Goal: Transaction & Acquisition: Book appointment/travel/reservation

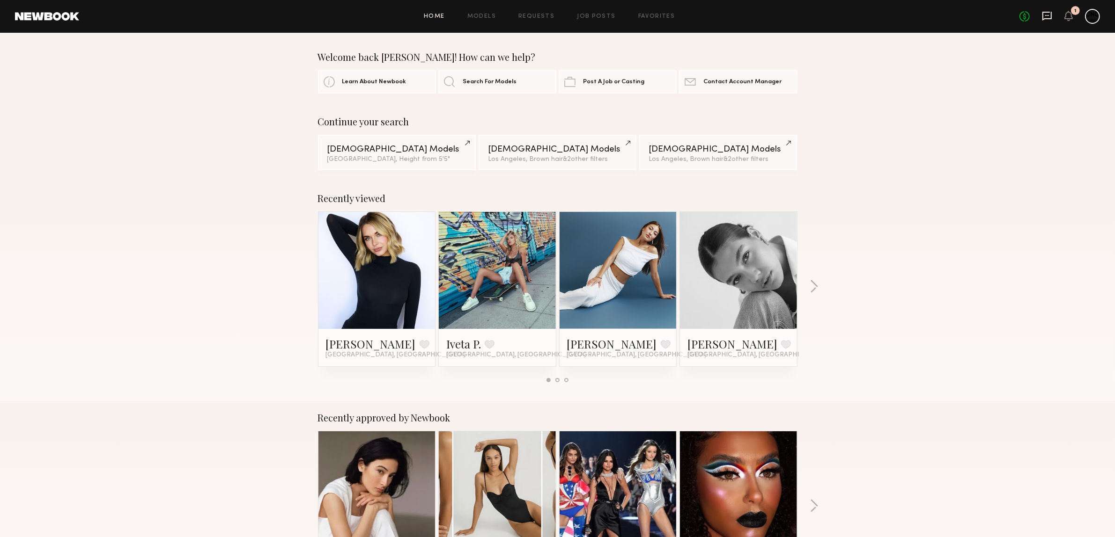
click at [1047, 17] on icon at bounding box center [1047, 16] width 10 height 10
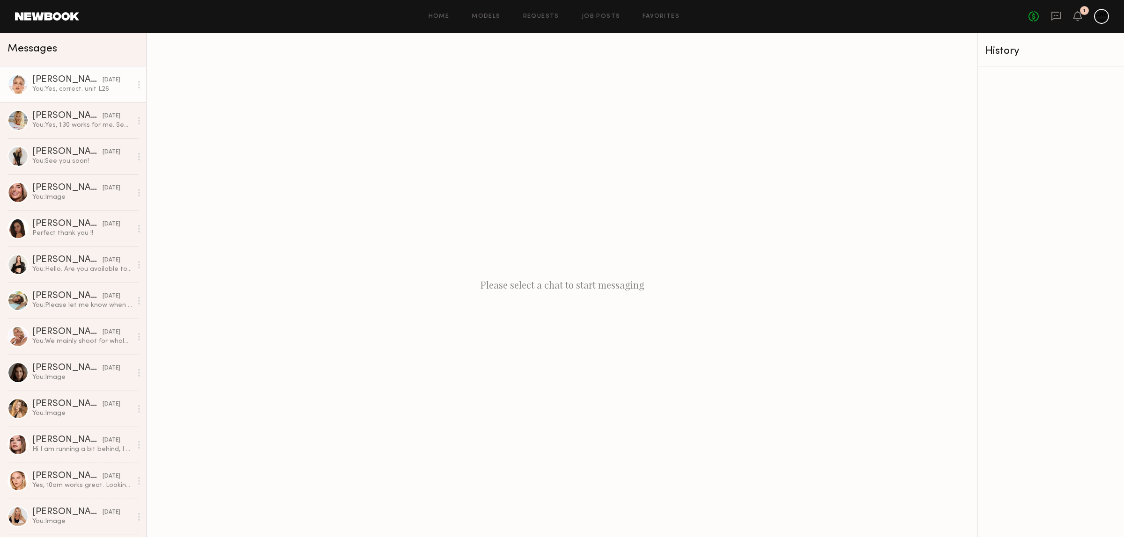
click at [13, 82] on div at bounding box center [17, 84] width 21 height 21
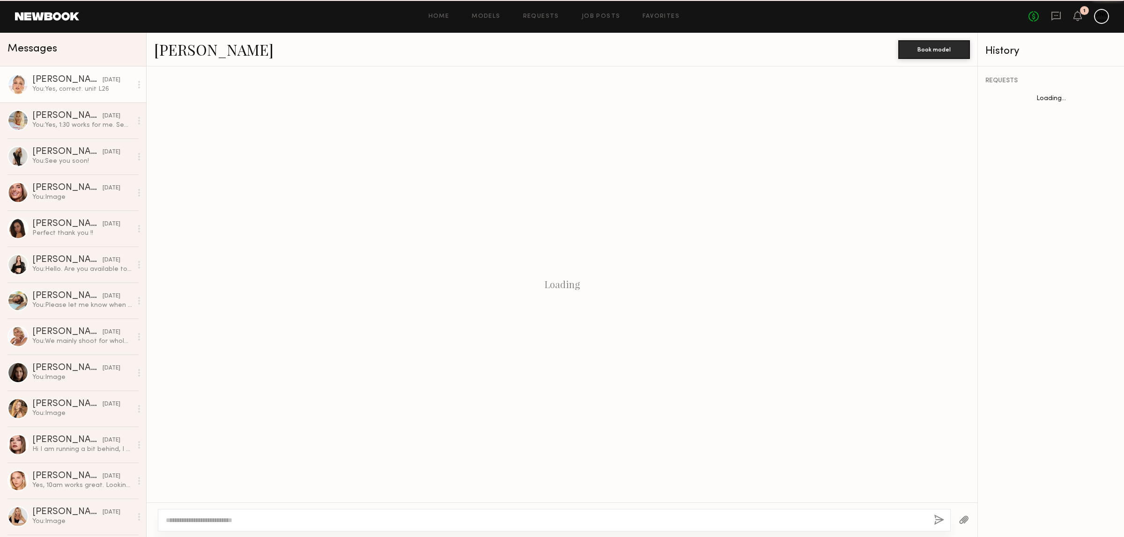
scroll to position [449, 0]
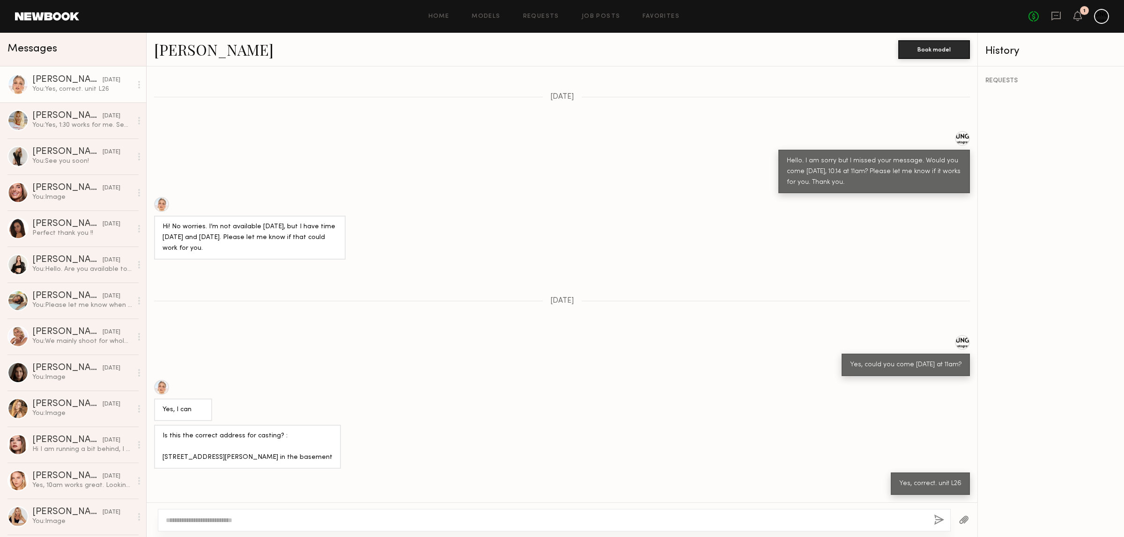
click at [179, 47] on link "Kateryna K." at bounding box center [213, 49] width 119 height 20
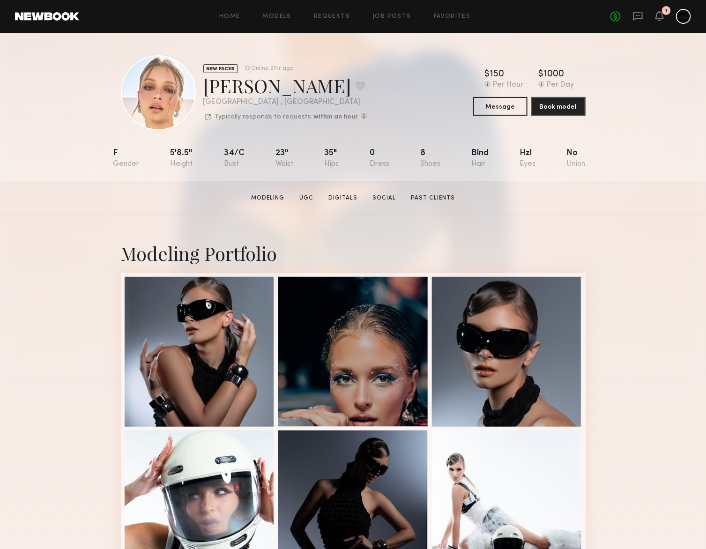
click at [8, 145] on div "NEW FACES Online 21hr ago Kateryna K. Favorite Los Angeles , CA Typically respo…" at bounding box center [353, 107] width 706 height 148
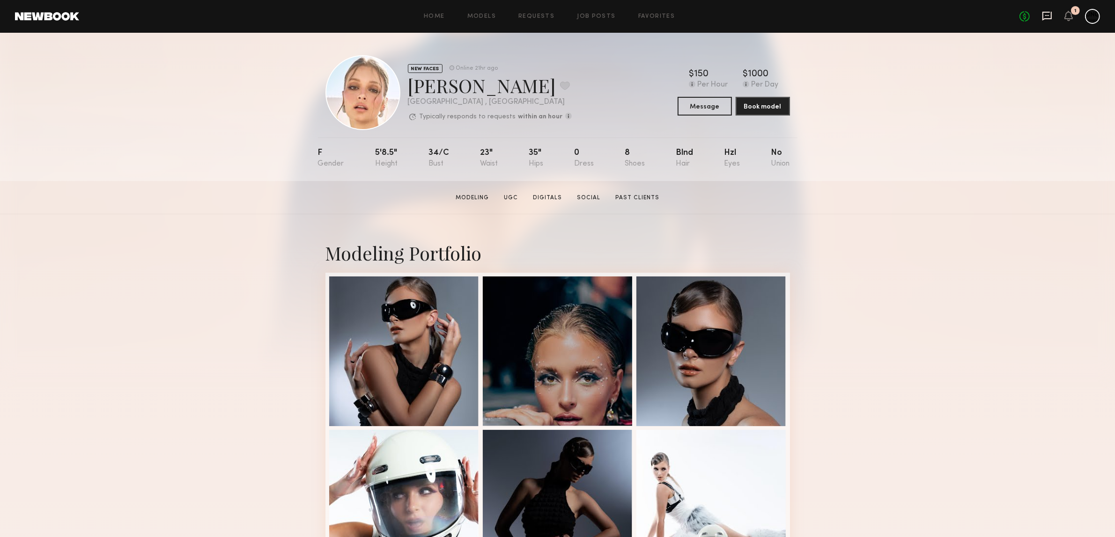
click at [1047, 13] on icon at bounding box center [1047, 16] width 10 height 10
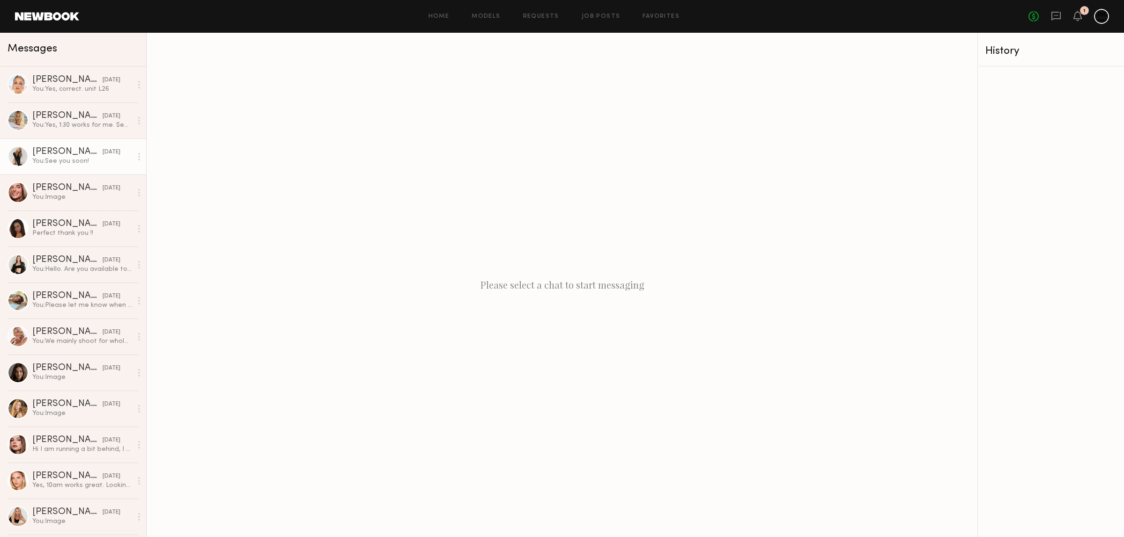
click at [18, 157] on div at bounding box center [17, 156] width 21 height 21
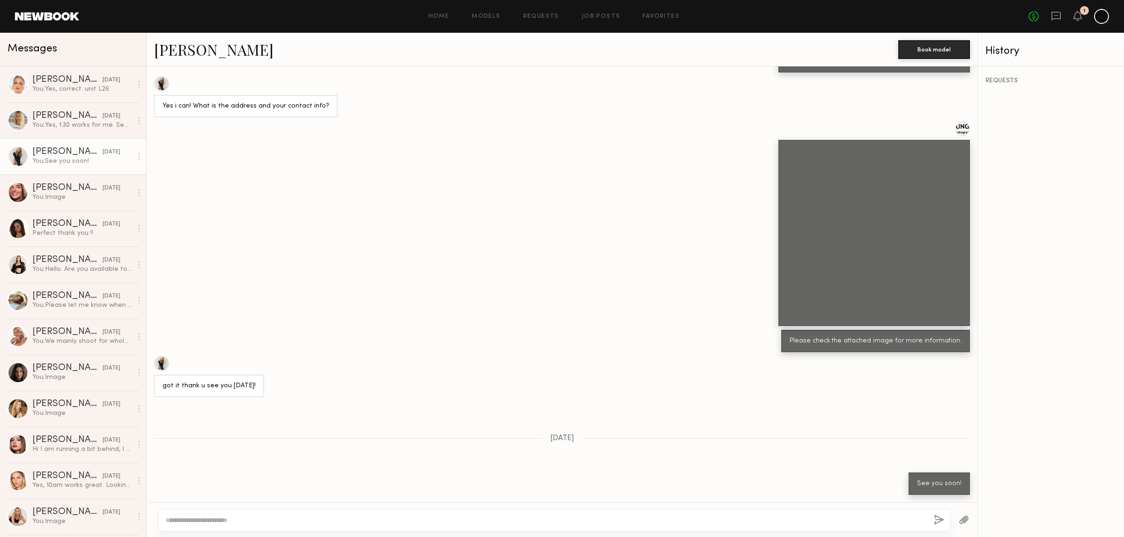
scroll to position [593, 0]
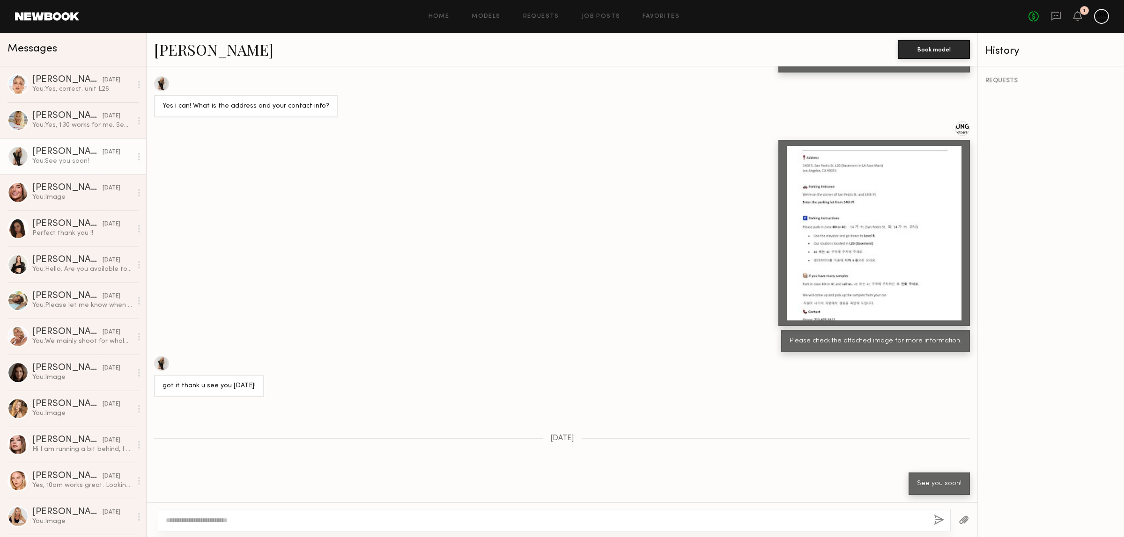
click at [188, 44] on link "Carlie W." at bounding box center [213, 49] width 119 height 20
click at [17, 117] on div at bounding box center [17, 120] width 21 height 21
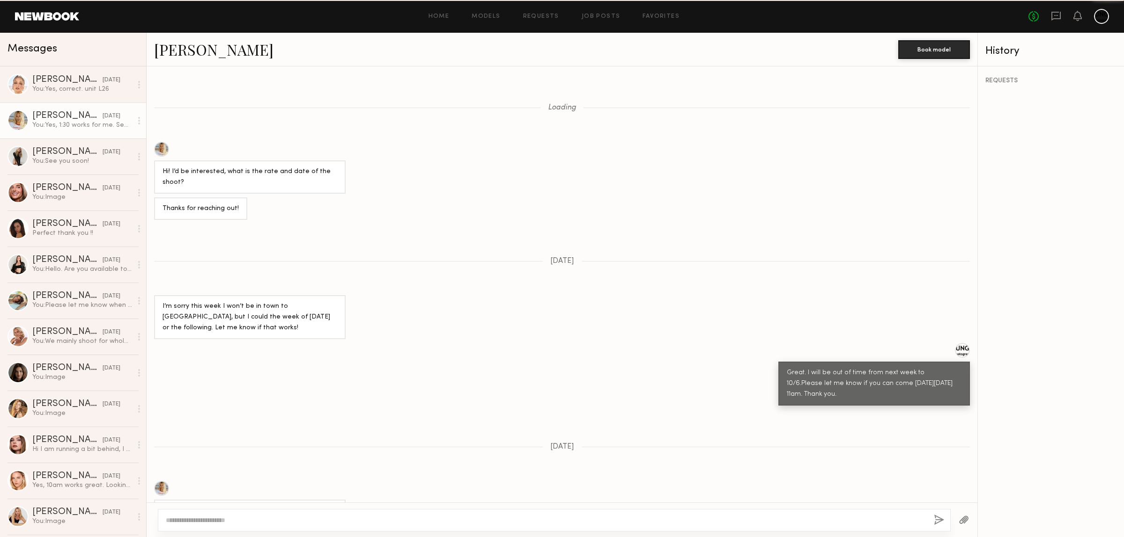
scroll to position [490, 0]
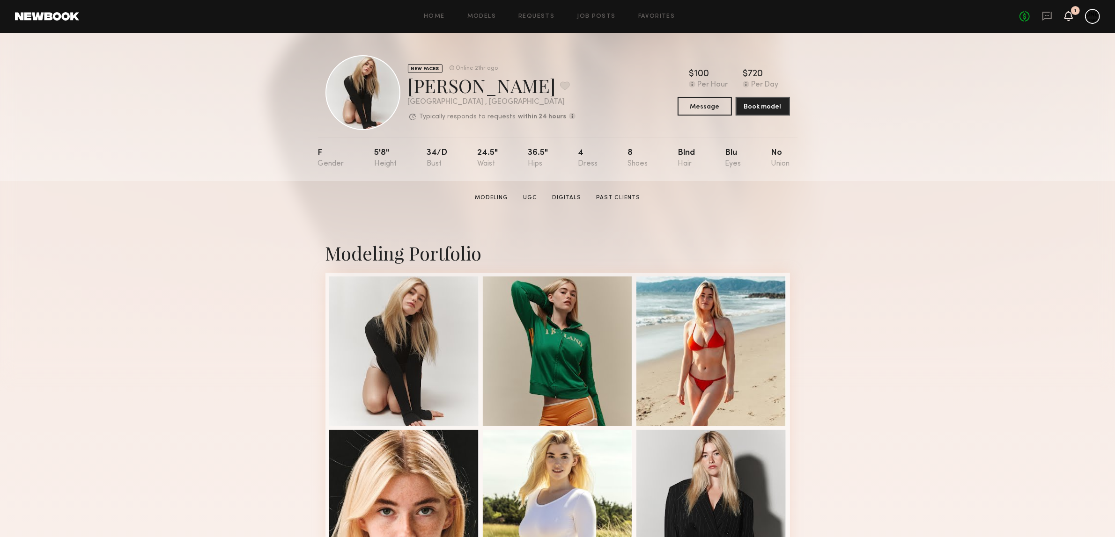
click at [1068, 14] on icon at bounding box center [1068, 15] width 7 height 7
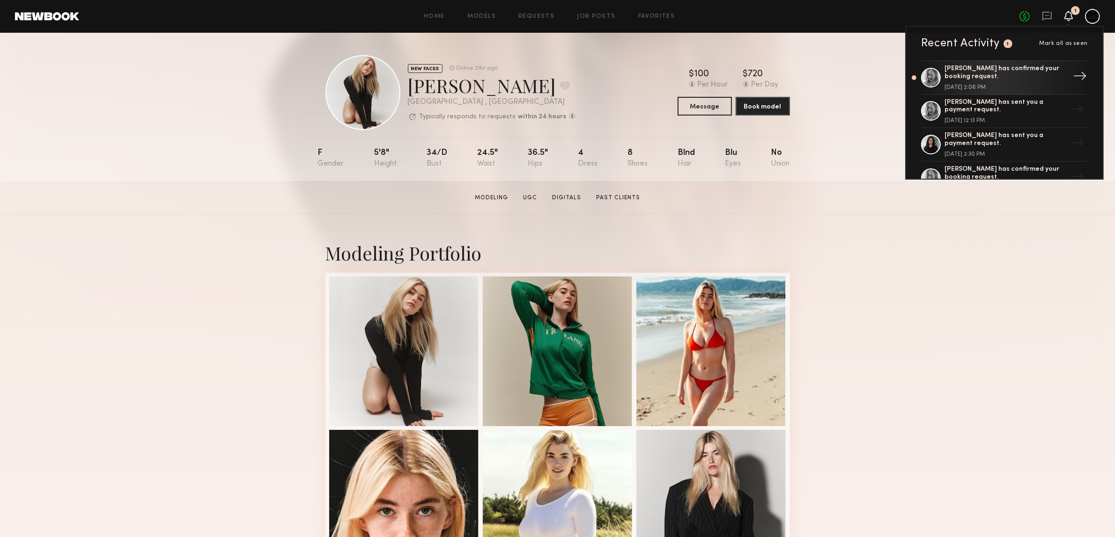
click at [946, 70] on div "Ashley T. has confirmed your booking request." at bounding box center [1005, 73] width 122 height 16
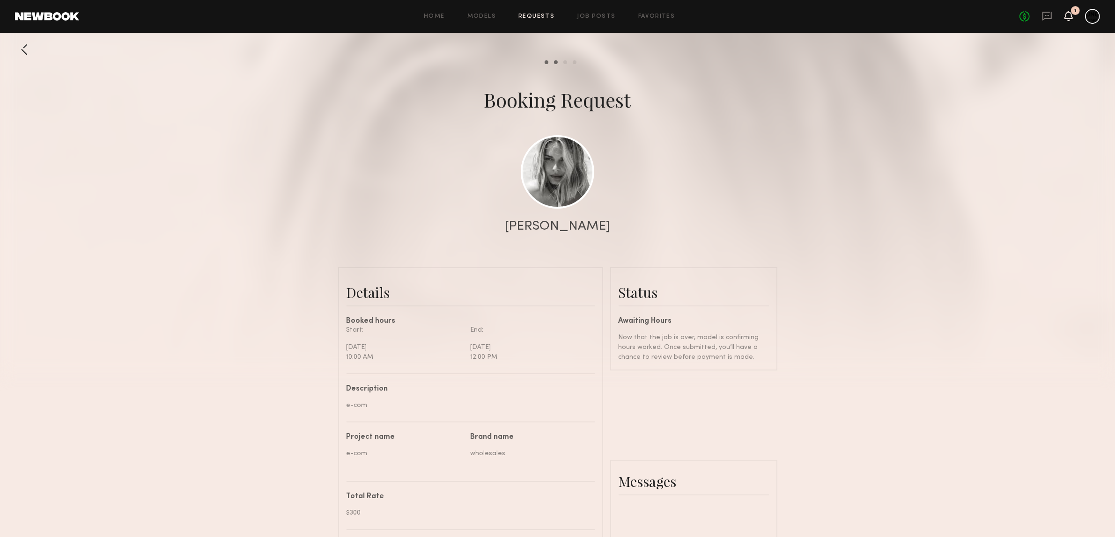
scroll to position [1730, 0]
click at [1068, 17] on icon at bounding box center [1068, 15] width 7 height 7
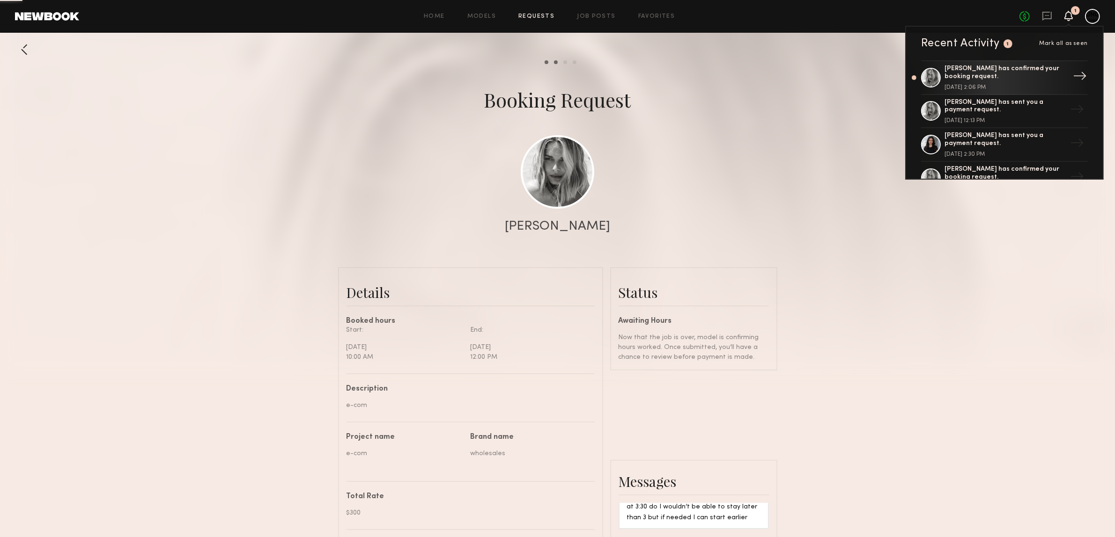
click at [962, 76] on div "Ashley T. has confirmed your booking request." at bounding box center [1005, 73] width 122 height 16
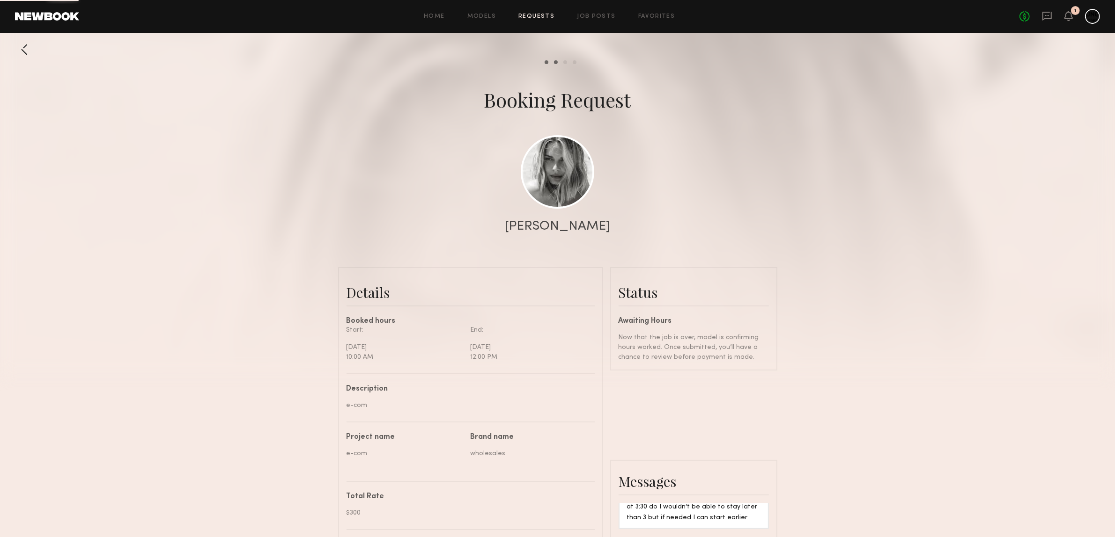
click at [962, 76] on div at bounding box center [557, 187] width 1115 height 375
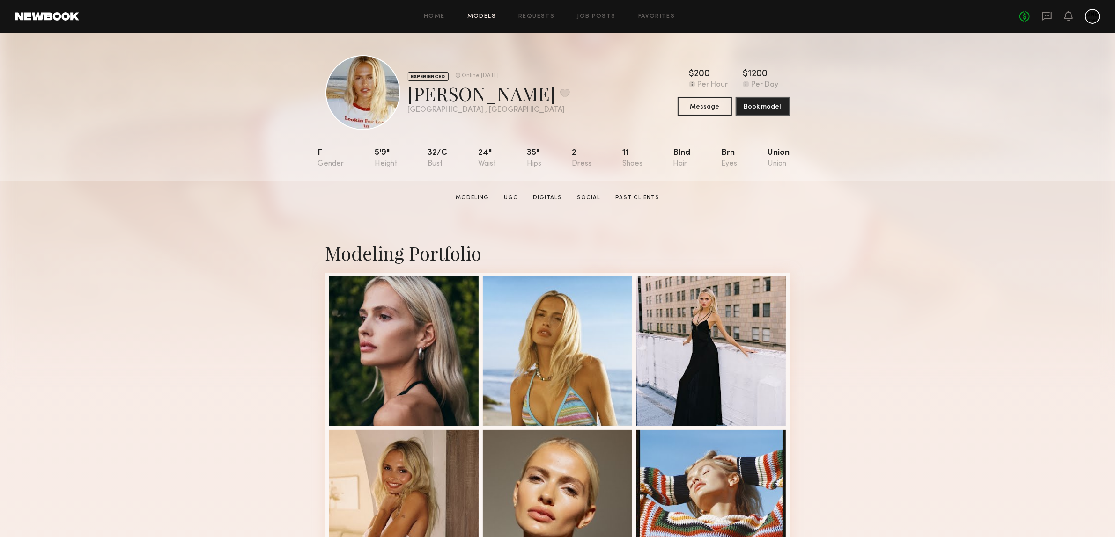
click at [472, 17] on link "Models" at bounding box center [481, 17] width 29 height 6
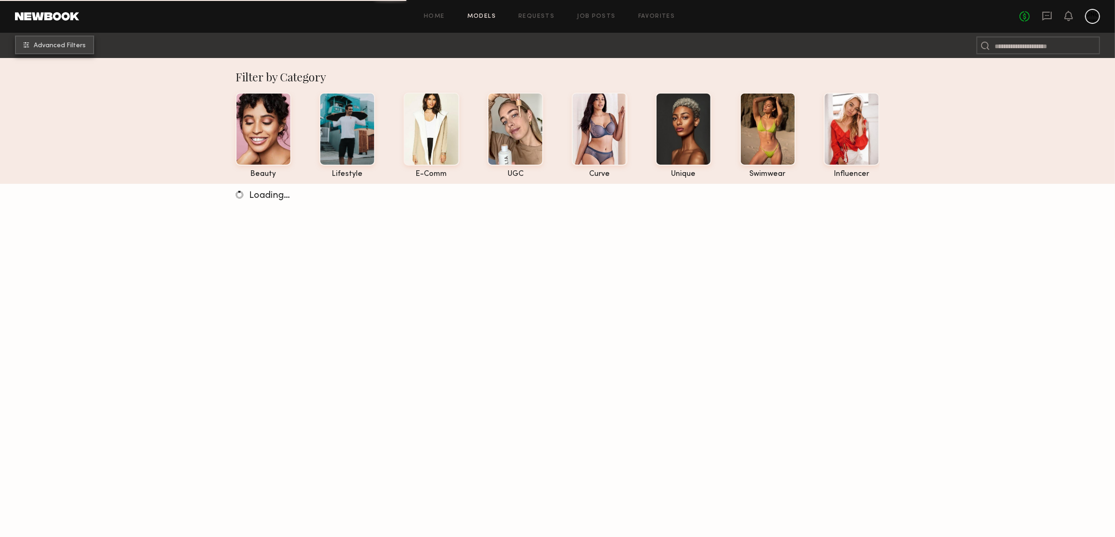
click at [71, 50] on button "Advanced Filters" at bounding box center [54, 45] width 79 height 19
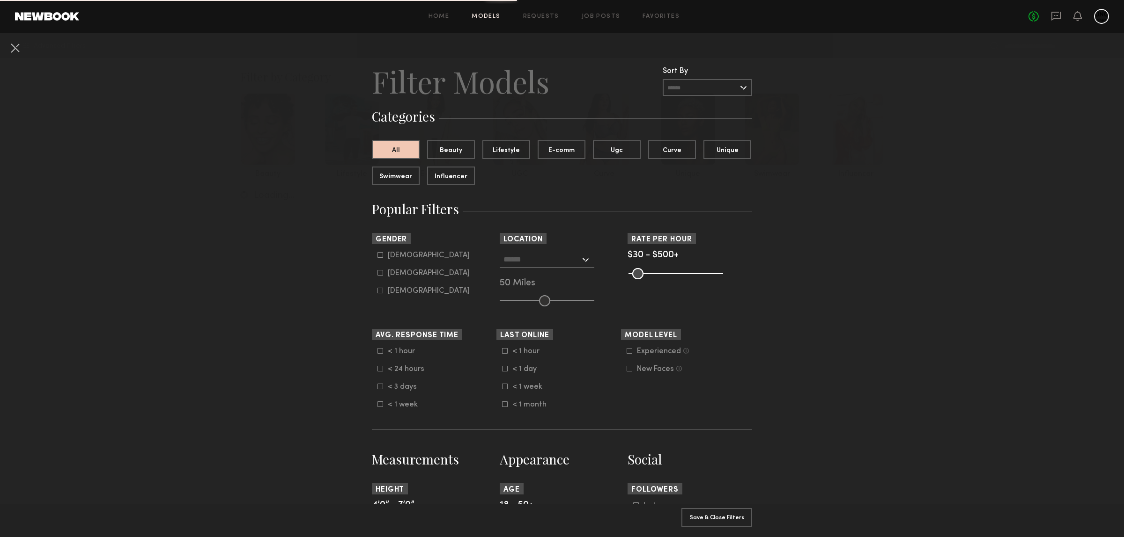
click at [508, 265] on input "text" at bounding box center [541, 259] width 77 height 16
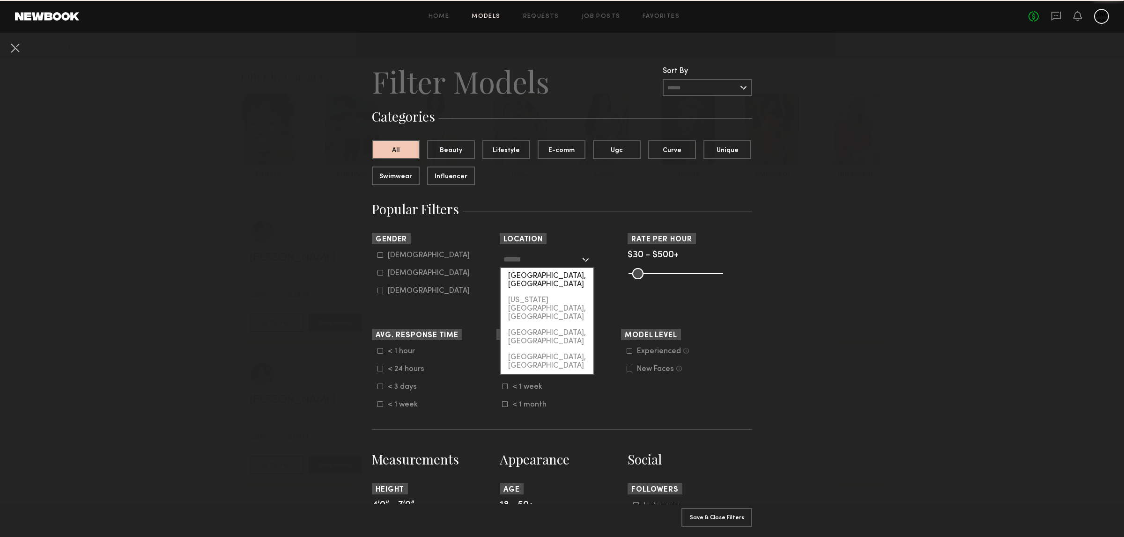
click at [509, 275] on div "Los Angeles, CA" at bounding box center [546, 280] width 93 height 24
type input "**********"
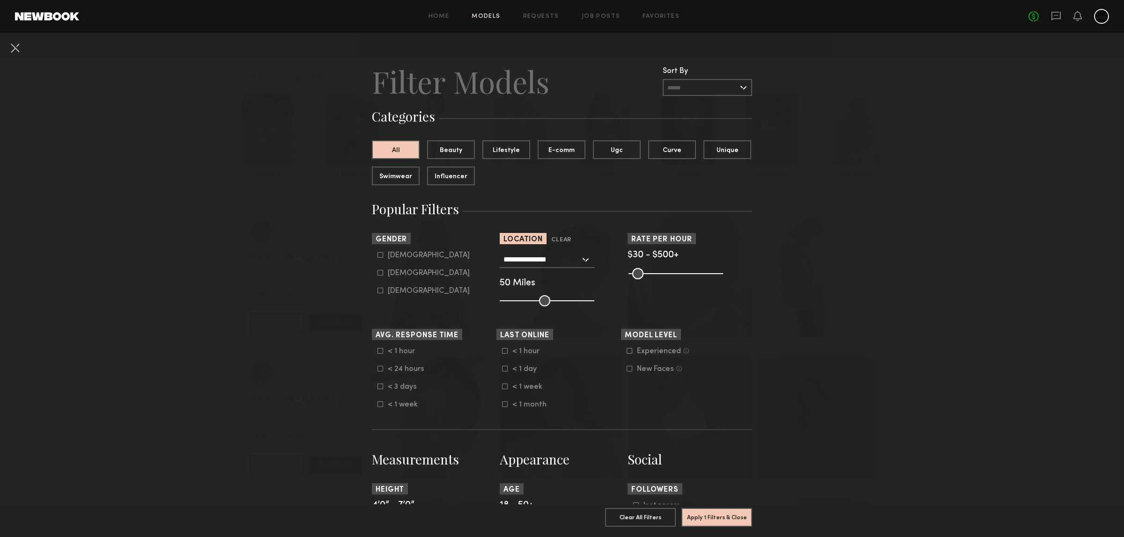
click at [378, 276] on label "Female" at bounding box center [423, 273] width 92 height 6
type input "**"
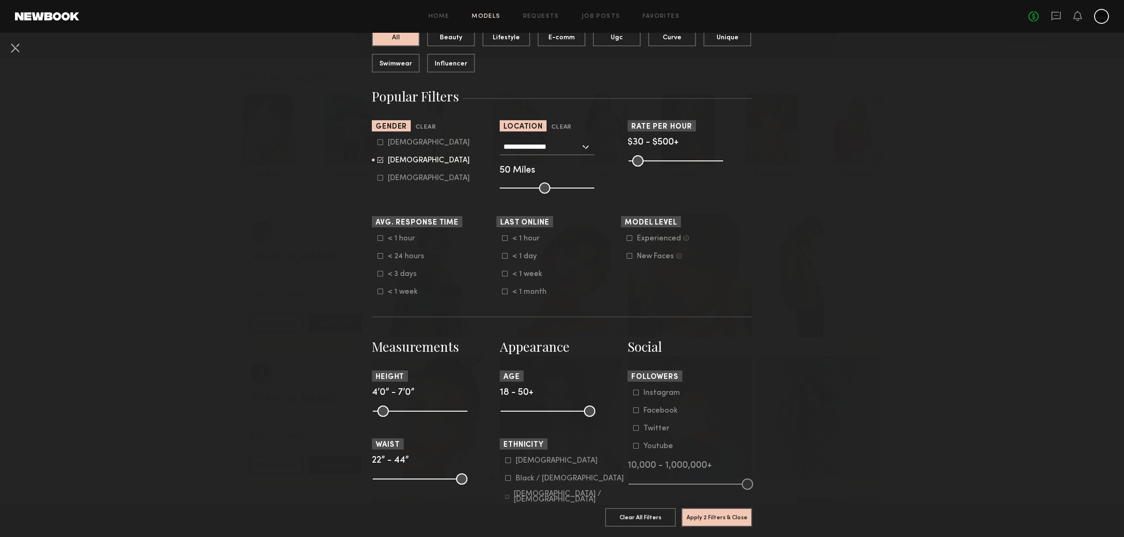
scroll to position [234, 0]
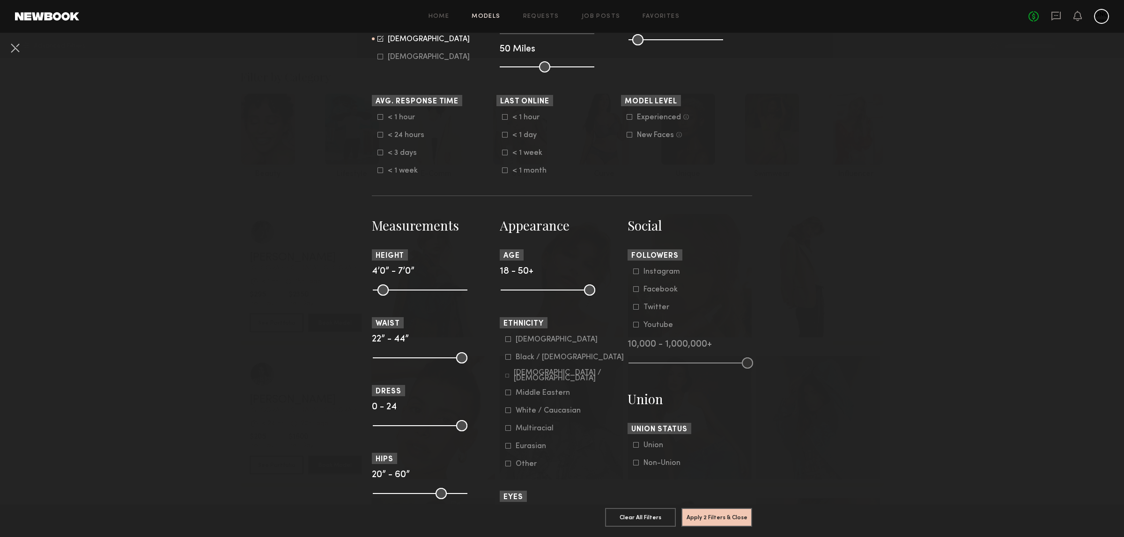
click at [381, 295] on common-range-minmax at bounding box center [419, 289] width 95 height 11
drag, startPoint x: 369, startPoint y: 300, endPoint x: 415, endPoint y: 313, distance: 47.6
type input "**"
click at [415, 296] on input "range" at bounding box center [420, 290] width 95 height 11
click at [975, 394] on nb-browse-filters "**********" at bounding box center [562, 312] width 1124 height 1027
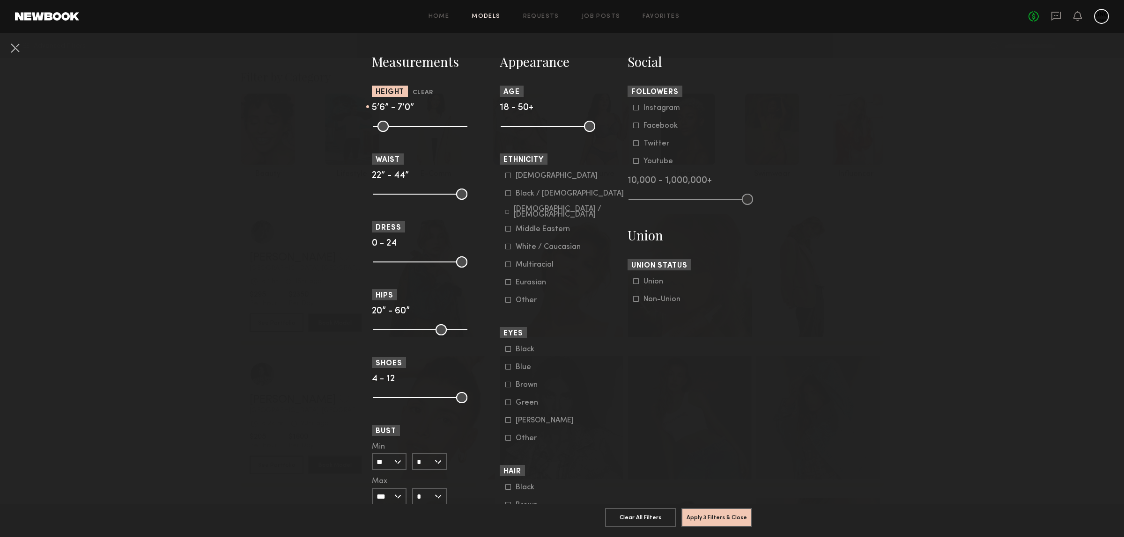
scroll to position [410, 0]
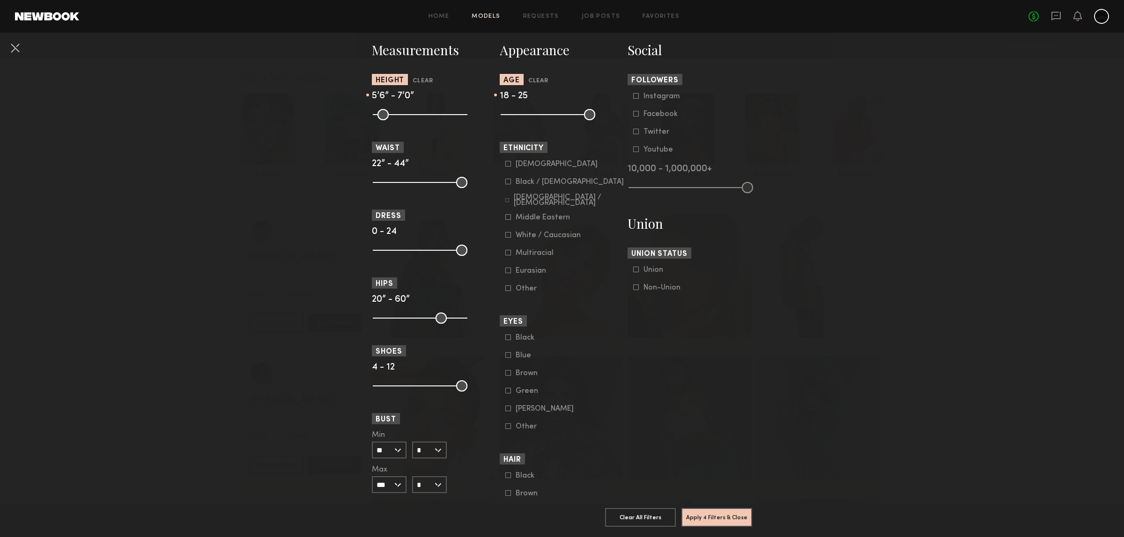
drag, startPoint x: 586, startPoint y: 128, endPoint x: 520, endPoint y: 127, distance: 65.5
type input "**"
click at [520, 120] on input "range" at bounding box center [547, 114] width 95 height 11
click at [596, 326] on header "Eyes" at bounding box center [562, 321] width 125 height 11
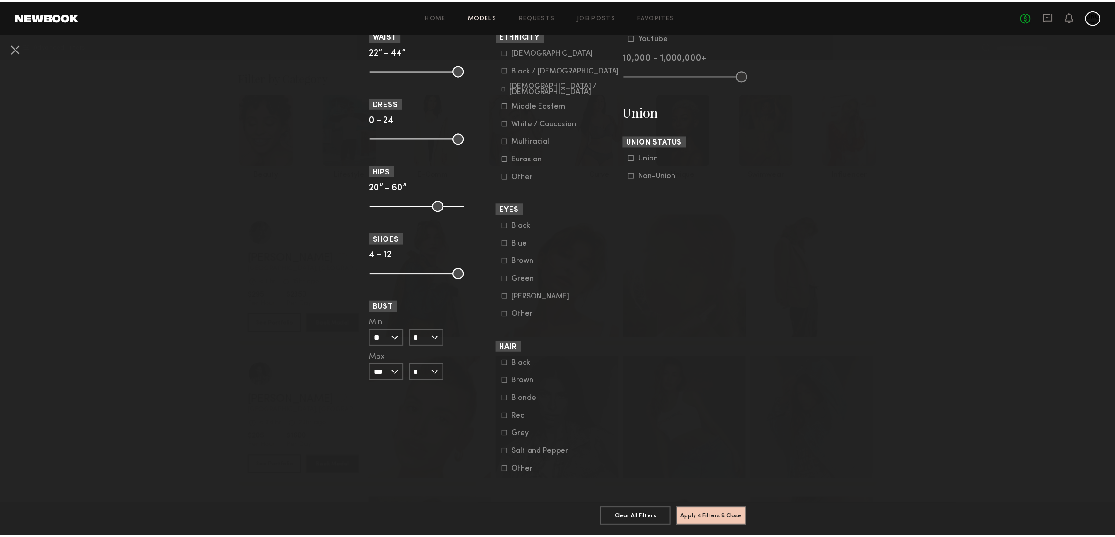
scroll to position [597, 0]
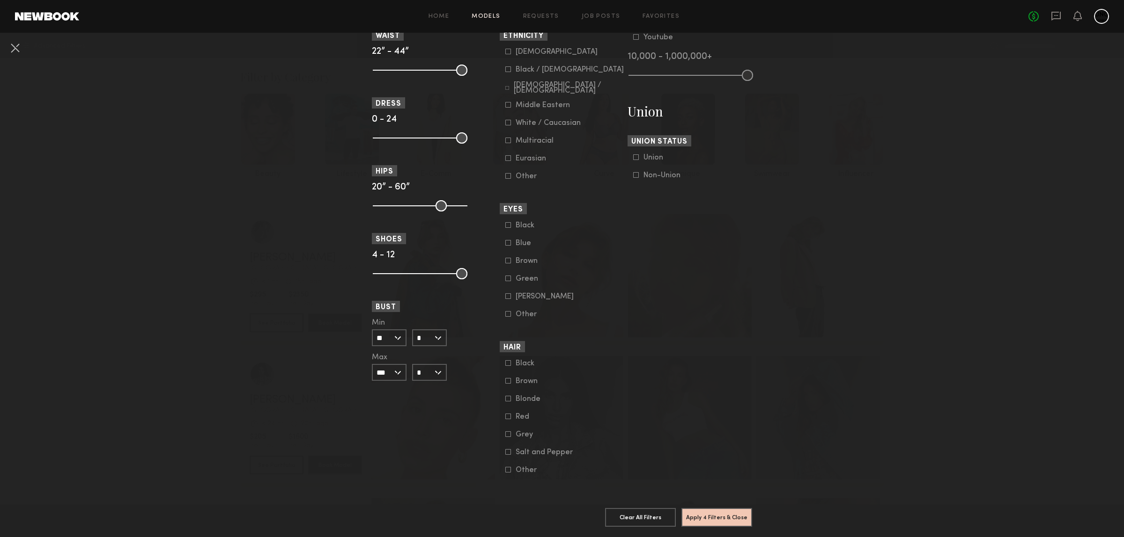
click at [505, 378] on icon at bounding box center [508, 381] width 6 height 6
click at [506, 361] on icon at bounding box center [508, 363] width 5 height 5
click at [506, 450] on icon at bounding box center [508, 452] width 5 height 5
click at [703, 511] on button "Apply 5 Filters & Close" at bounding box center [716, 517] width 71 height 19
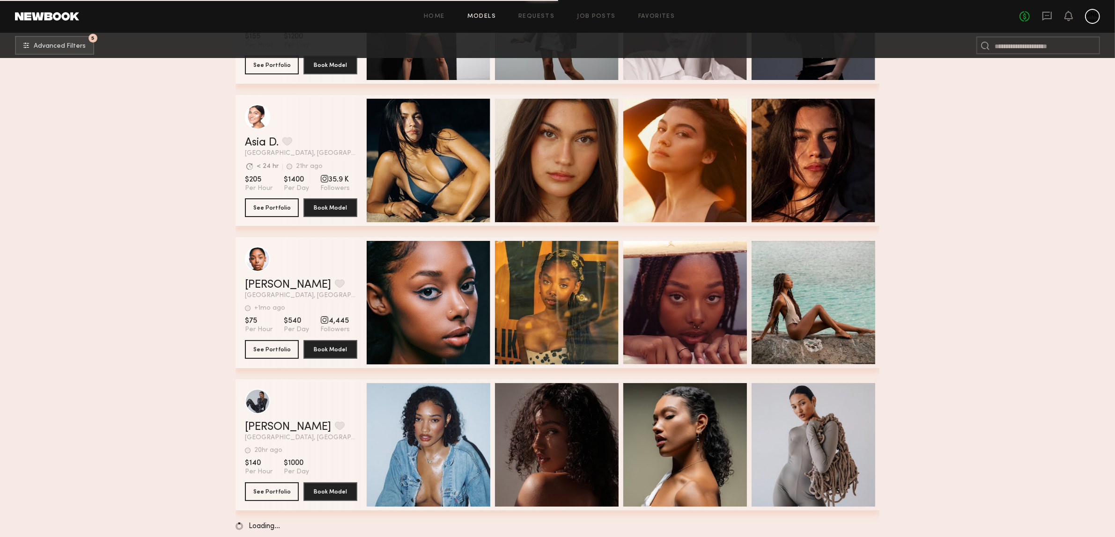
scroll to position [13373, 0]
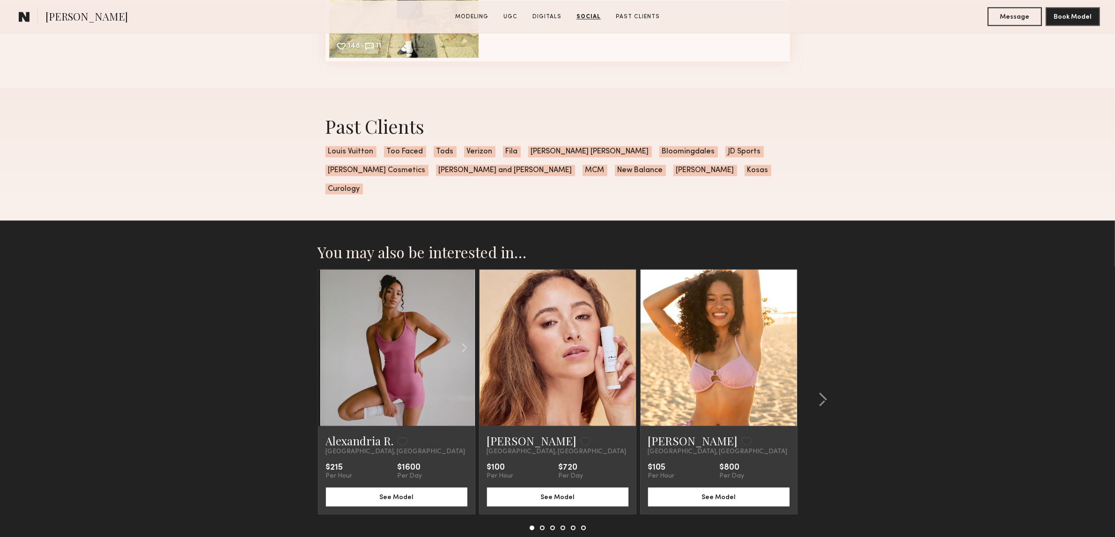
scroll to position [2283, 0]
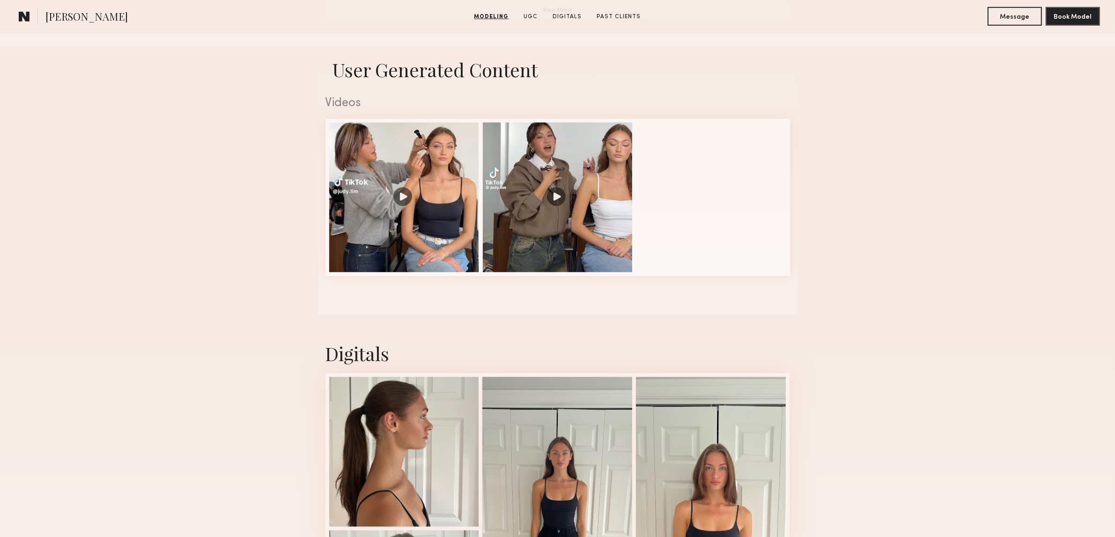
scroll to position [1112, 0]
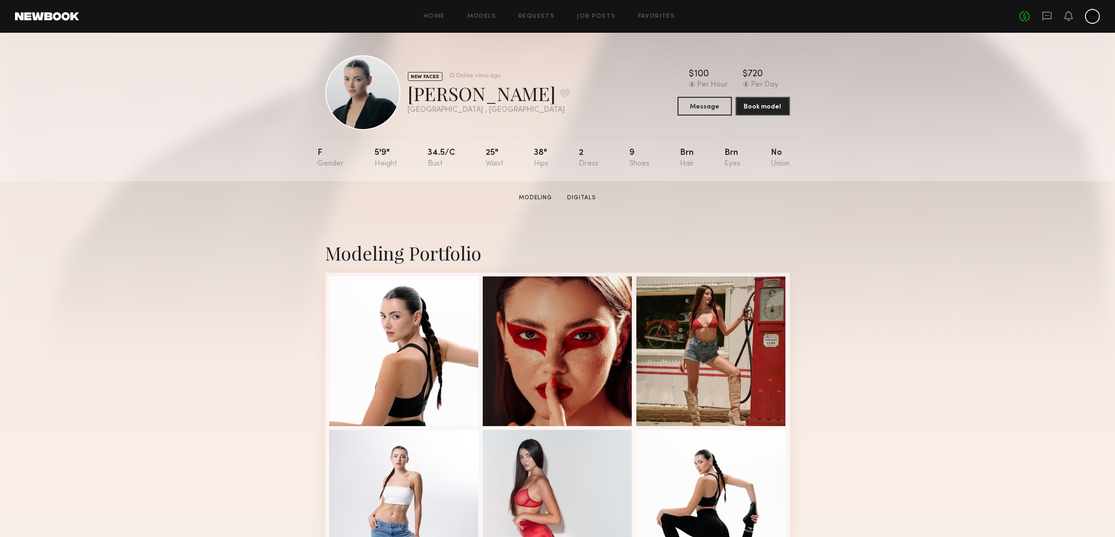
click at [264, 218] on div "Modeling Portfolio" at bounding box center [557, 488] width 1115 height 549
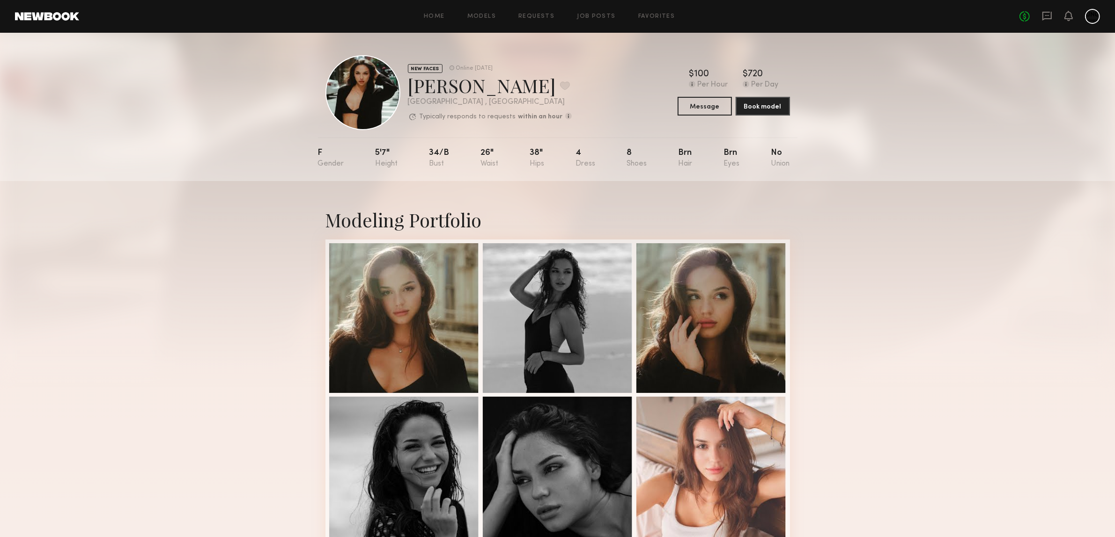
click at [1031, 338] on div "Modeling Portfolio View More" at bounding box center [557, 545] width 1115 height 729
